Goal: Information Seeking & Learning: Learn about a topic

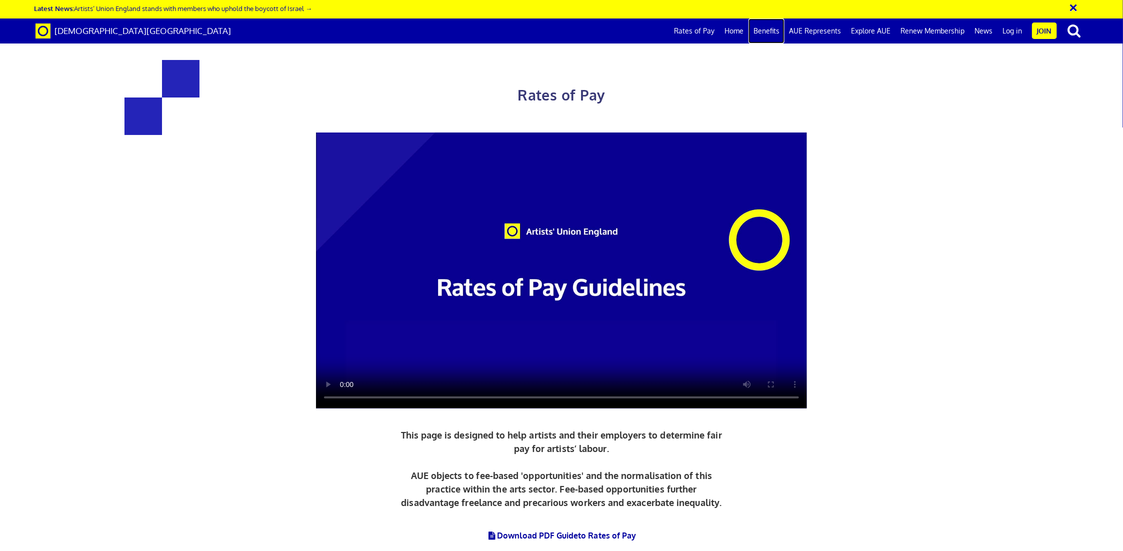
click at [777, 32] on link "Benefits" at bounding box center [767, 31] width 36 height 25
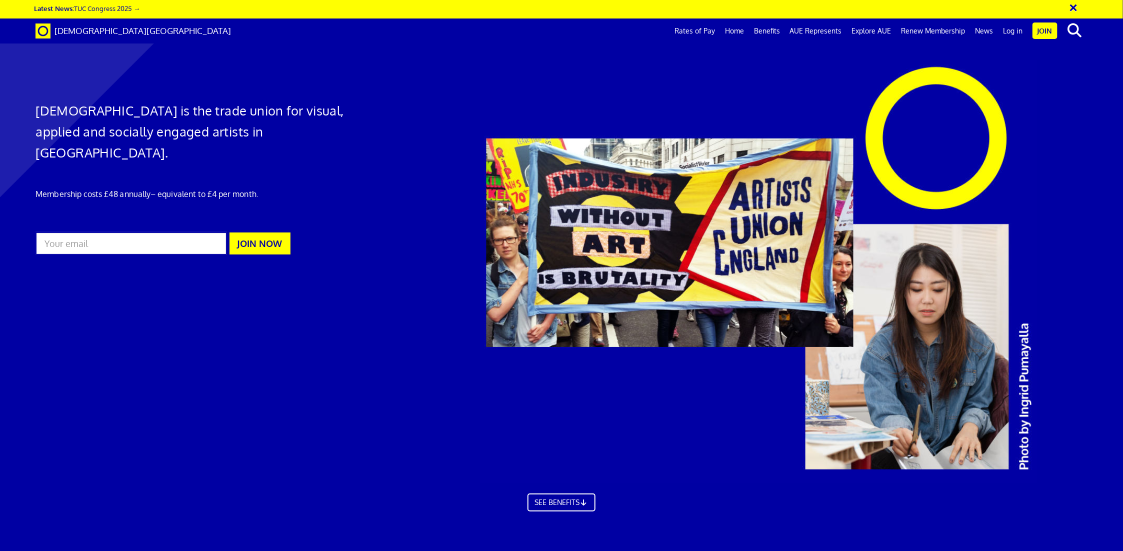
scroll to position [550, 0]
